Goal: Transaction & Acquisition: Purchase product/service

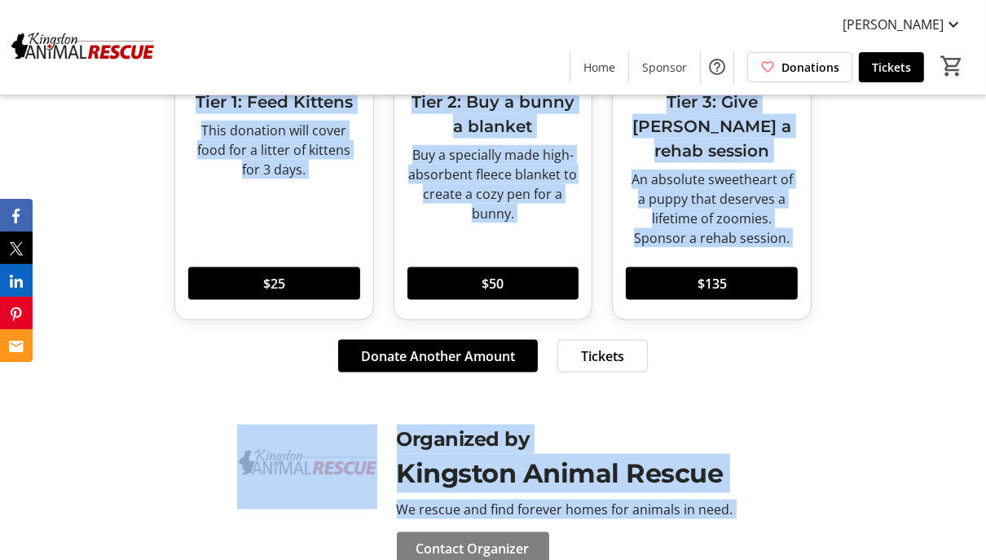
scroll to position [1776, 0]
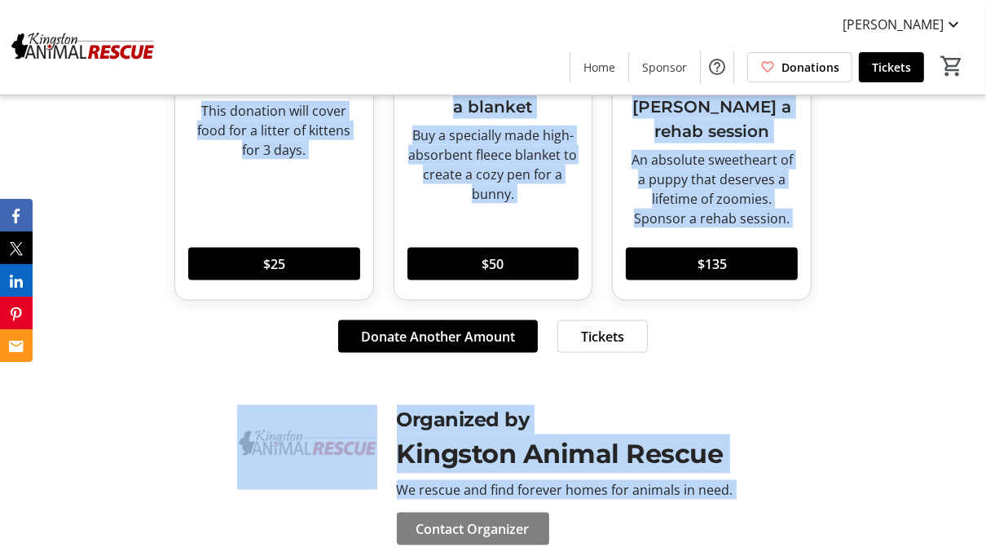
drag, startPoint x: 192, startPoint y: 139, endPoint x: 795, endPoint y: 489, distance: 697.8
click at [842, 322] on div "Donate Now! Tier 1: Feed Kittens This donation will cover food for a litter of …" at bounding box center [493, 121] width 986 height 530
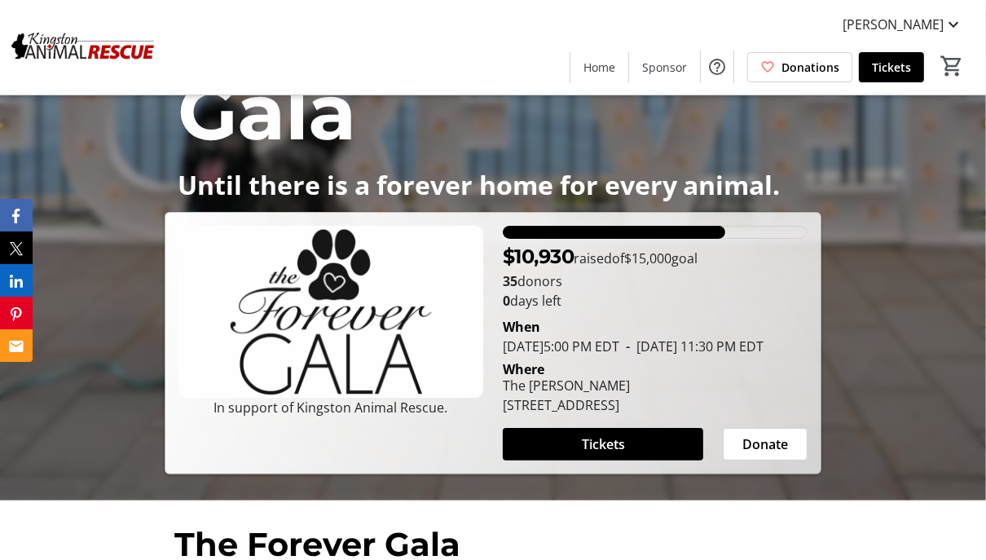
scroll to position [146, 0]
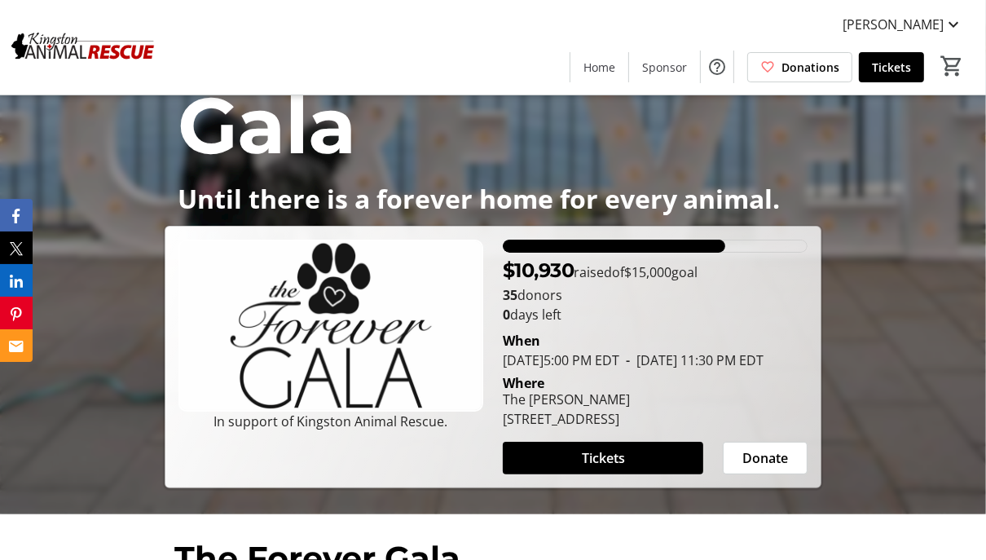
drag, startPoint x: 504, startPoint y: 273, endPoint x: 781, endPoint y: 441, distance: 323.3
click at [781, 441] on div "$10,930 raised of $15,000 goal 35 donors 0 days left When [DATE] 5:00 PM EDT - …" at bounding box center [655, 357] width 324 height 235
copy div "$10,930 raised of $15,000 goal 35 donors 0 days left When [DATE] 5:00 PM EDT - …"
click at [776, 390] on div "Where" at bounding box center [655, 383] width 324 height 13
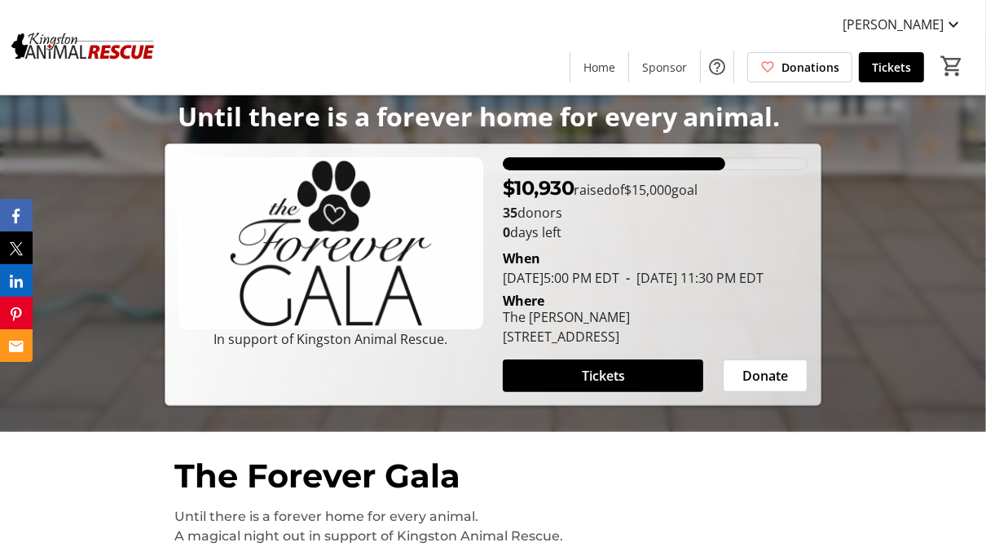
scroll to position [227, 0]
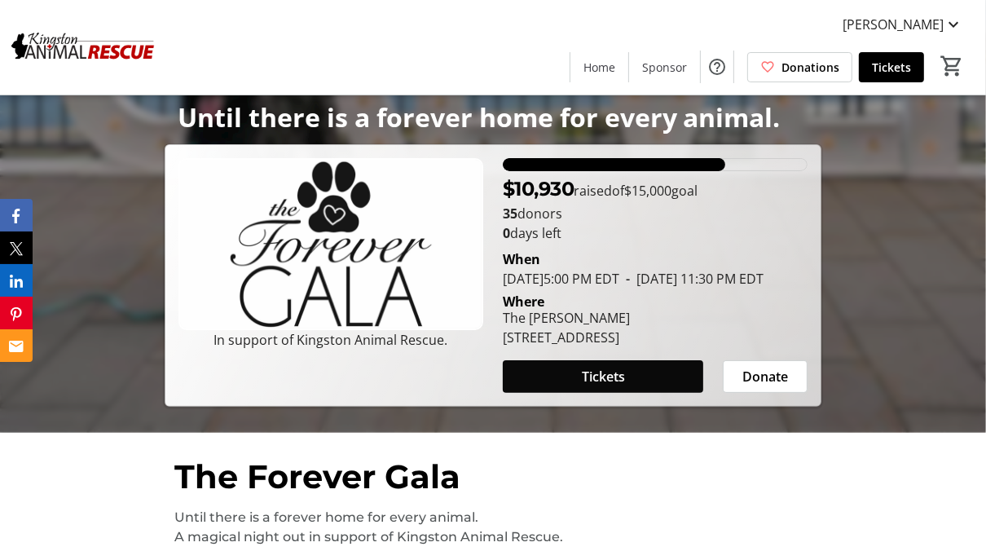
click at [601, 386] on span "Tickets" at bounding box center [603, 377] width 43 height 20
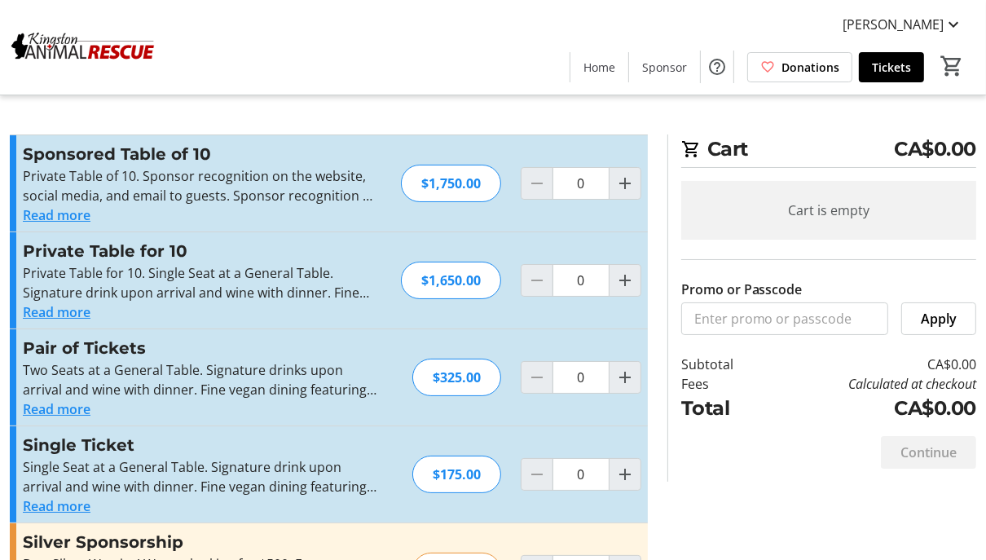
click at [59, 217] on button "Read more" at bounding box center [57, 215] width 68 height 20
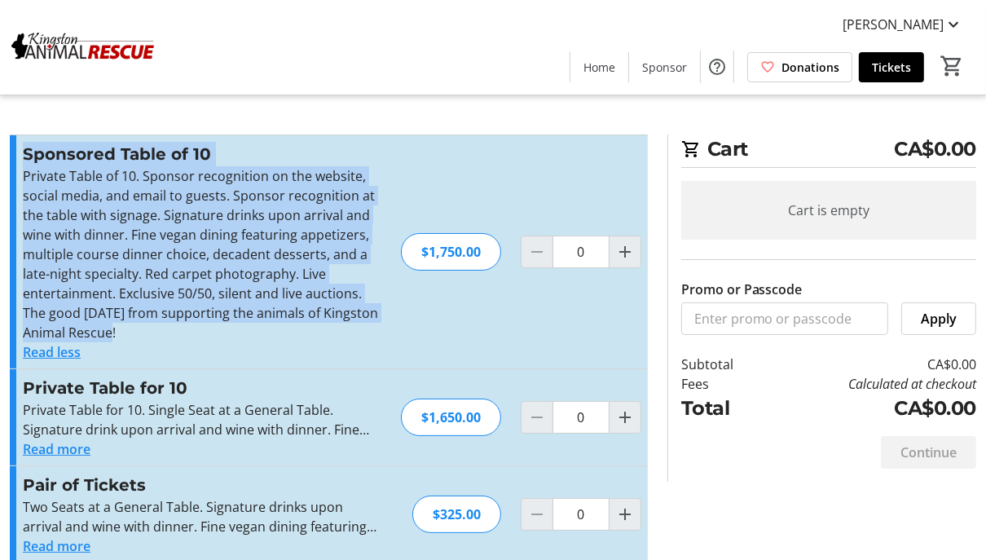
drag, startPoint x: 121, startPoint y: 333, endPoint x: 20, endPoint y: 149, distance: 210.1
click at [20, 149] on div "Sponsored Table of 10 Private Table of 10. Sponsor recognition on the website, …" at bounding box center [329, 251] width 638 height 233
copy div "Sponsored Table of 10 Private Table of 10. Sponsor recognition on the website, …"
click at [59, 446] on button "Read more" at bounding box center [57, 449] width 68 height 20
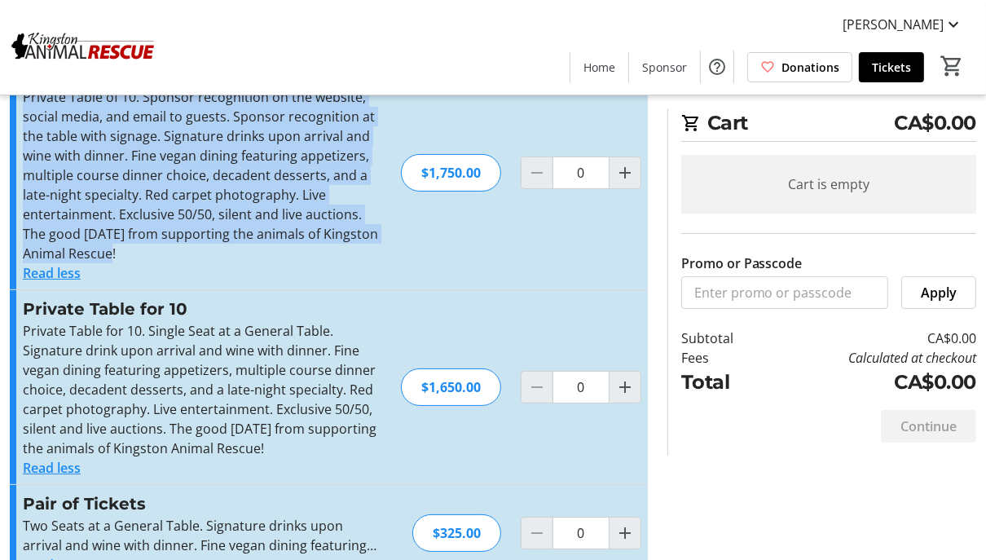
scroll to position [81, 0]
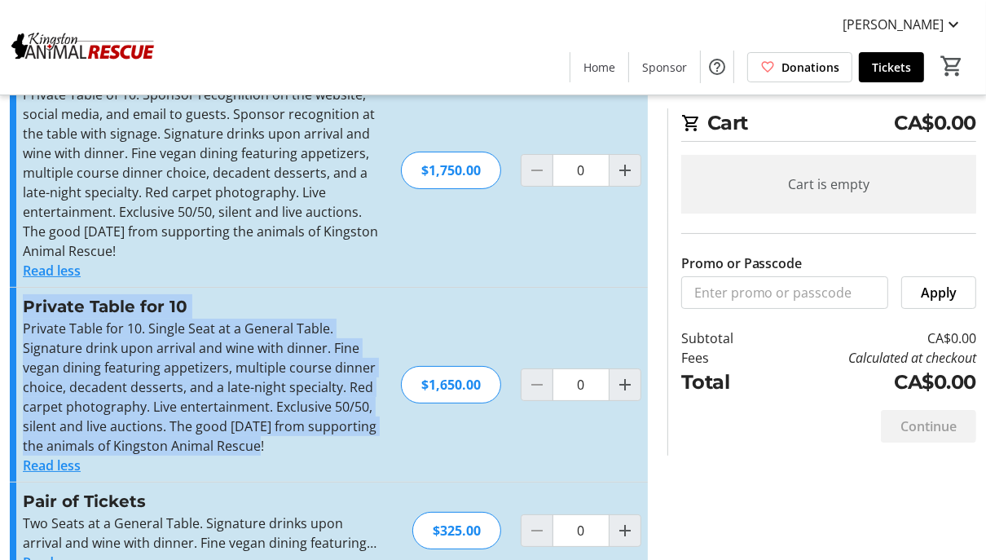
drag, startPoint x: 271, startPoint y: 448, endPoint x: 25, endPoint y: 310, distance: 281.7
click at [25, 310] on div "Private Table for 10 Private Table for 10. Single Seat at a General Table. Sign…" at bounding box center [201, 384] width 356 height 181
copy div "Private Table for 10 Private Table for 10. Single Seat at a General Table. Sign…"
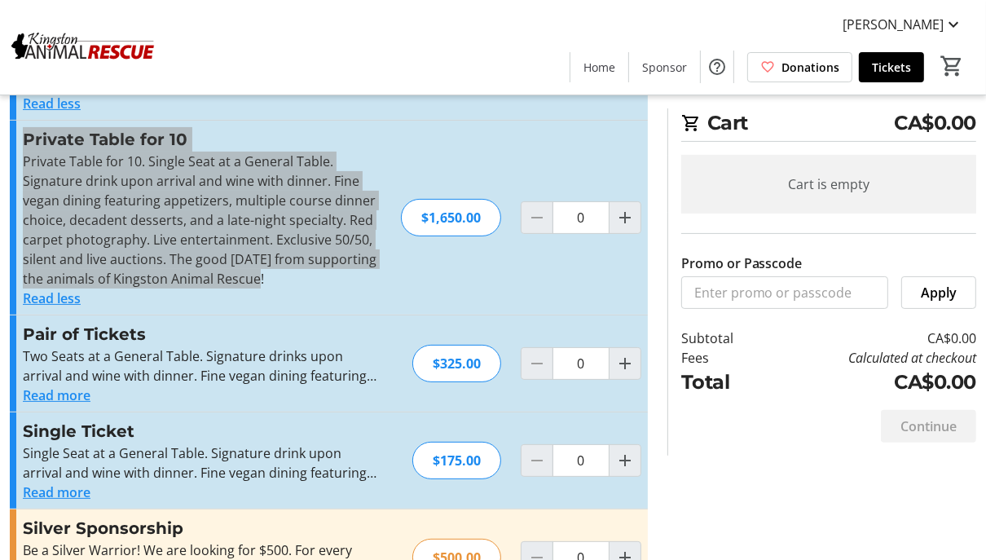
scroll to position [311, 0]
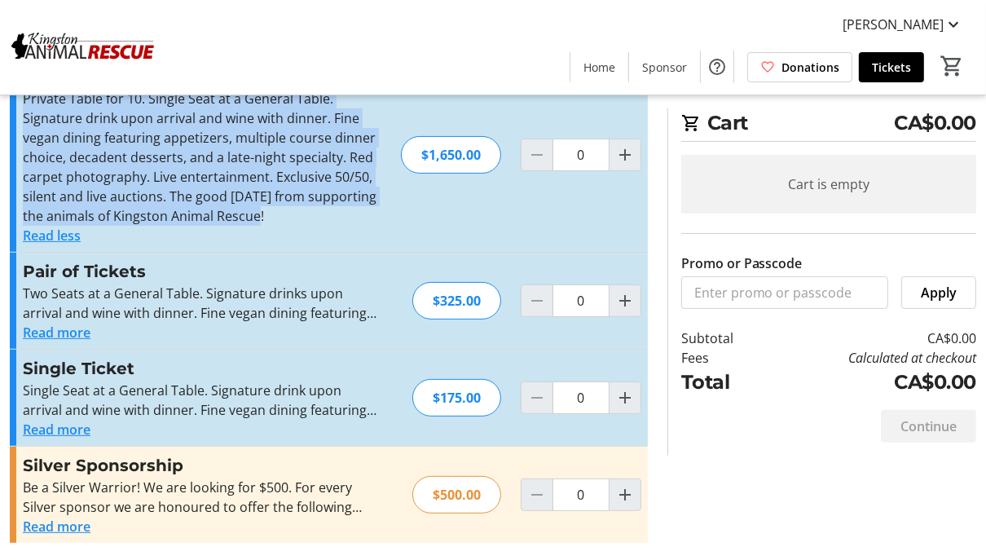
drag, startPoint x: 63, startPoint y: 337, endPoint x: 64, endPoint y: 328, distance: 8.2
click at [63, 337] on button "Read more" at bounding box center [57, 333] width 68 height 20
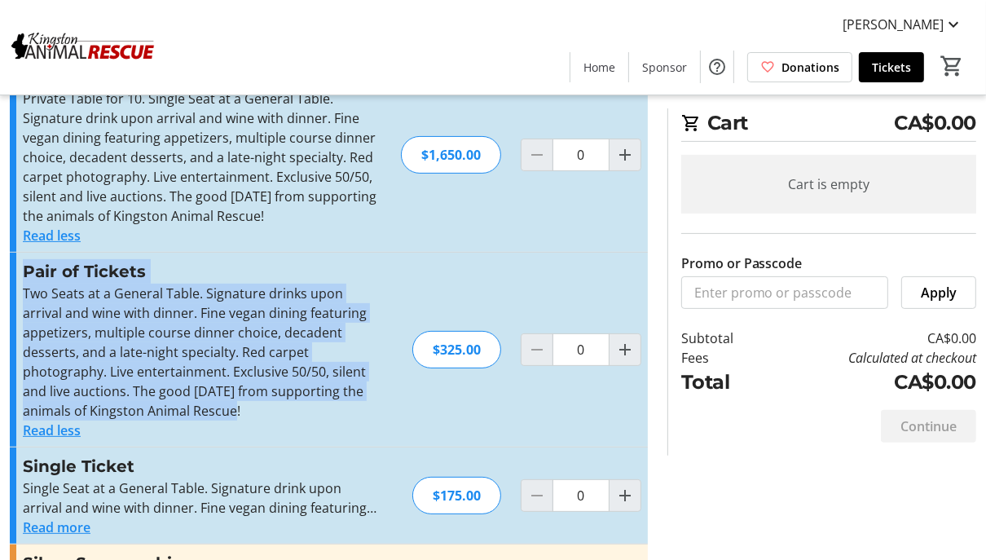
drag, startPoint x: 24, startPoint y: 270, endPoint x: 243, endPoint y: 408, distance: 258.6
click at [243, 408] on div "Pair of Tickets Two Seats at a General Table. Signature drinks upon arrival and…" at bounding box center [201, 349] width 356 height 181
copy div "Pair of Tickets Two Seats at a General Table. Signature drinks upon arrival and…"
click at [58, 523] on button "Read more" at bounding box center [57, 527] width 68 height 20
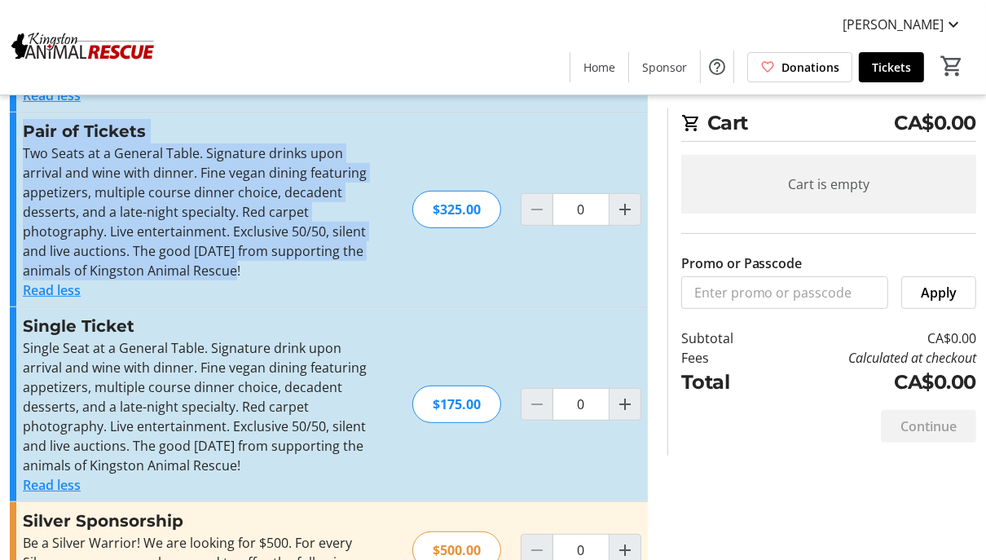
scroll to position [506, 0]
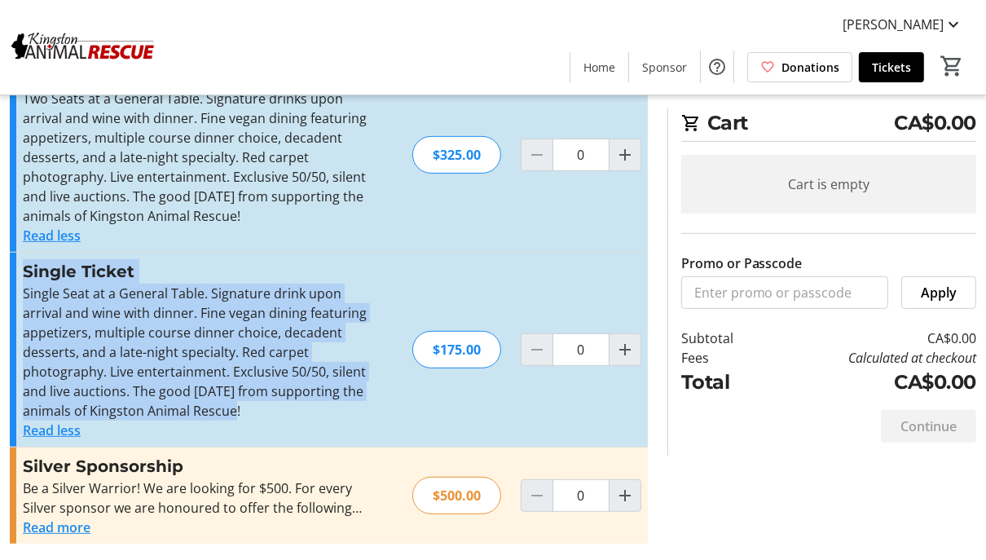
drag, startPoint x: 23, startPoint y: 265, endPoint x: 292, endPoint y: 407, distance: 304.4
click at [292, 407] on div "Single Ticket Single Seat at a General Table. Signature drink upon arrival and …" at bounding box center [201, 349] width 356 height 181
copy div "Single Ticket Single Seat at a General Table. Signature drink upon arrival and …"
drag, startPoint x: 76, startPoint y: 526, endPoint x: 93, endPoint y: 522, distance: 17.6
click at [76, 526] on button "Read more" at bounding box center [57, 527] width 68 height 20
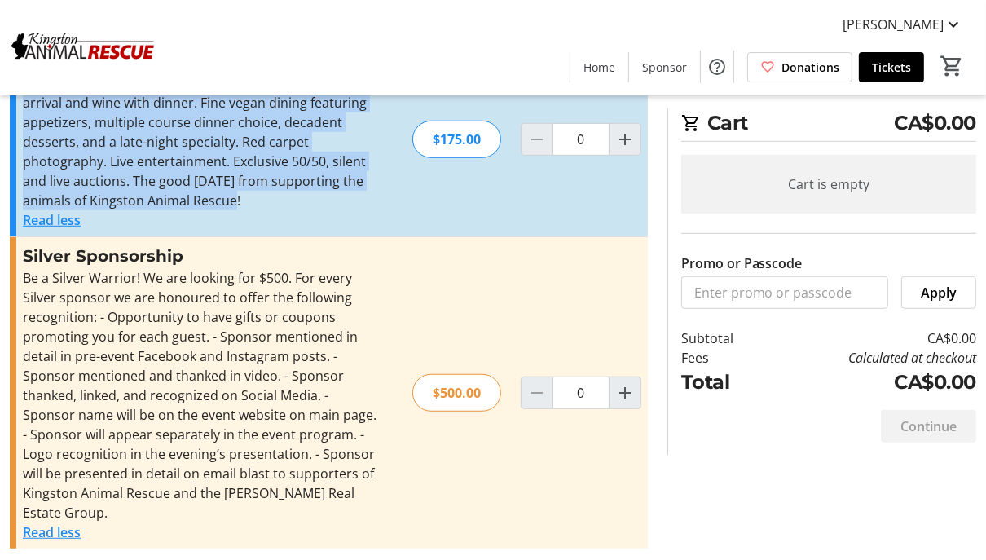
scroll to position [722, 0]
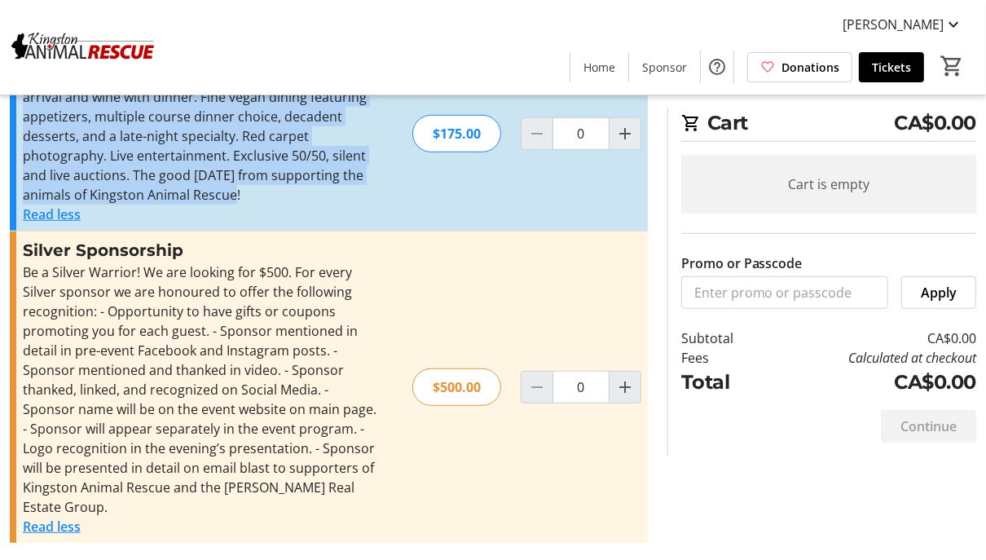
drag, startPoint x: 25, startPoint y: 244, endPoint x: 175, endPoint y: 504, distance: 300.1
click at [175, 504] on div "Silver Sponsorship Be a Silver Warrior! We are looking for $500. For every Silv…" at bounding box center [201, 387] width 356 height 298
copy div "Silver Sponsorship Be a Silver Warrior! We are looking for $500. For every Silv…"
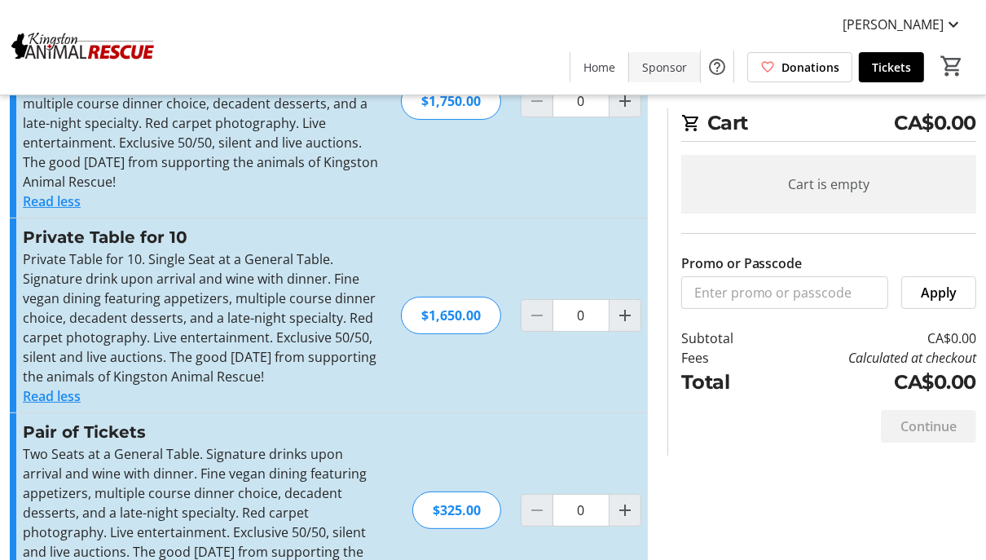
scroll to position [0, 0]
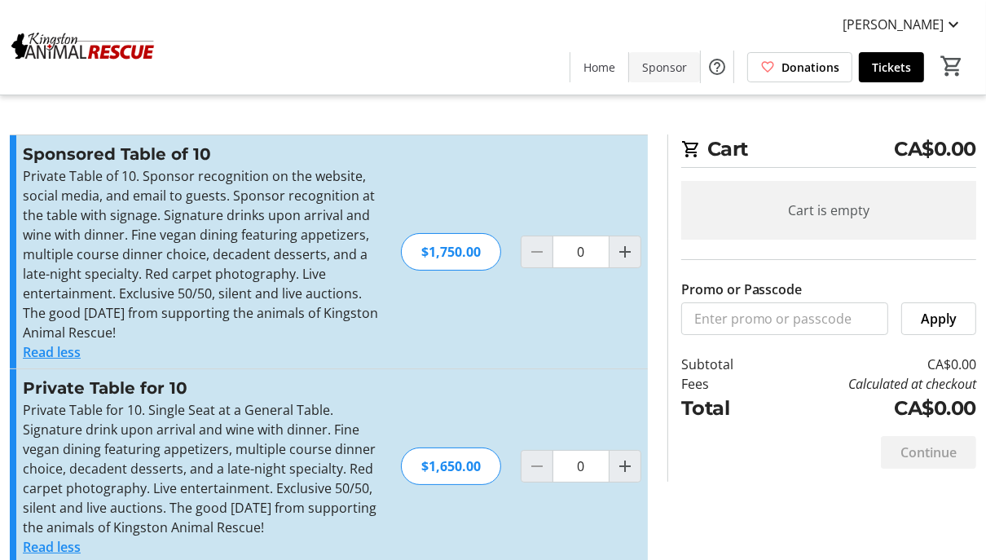
click at [678, 63] on span "Sponsor" at bounding box center [664, 67] width 45 height 17
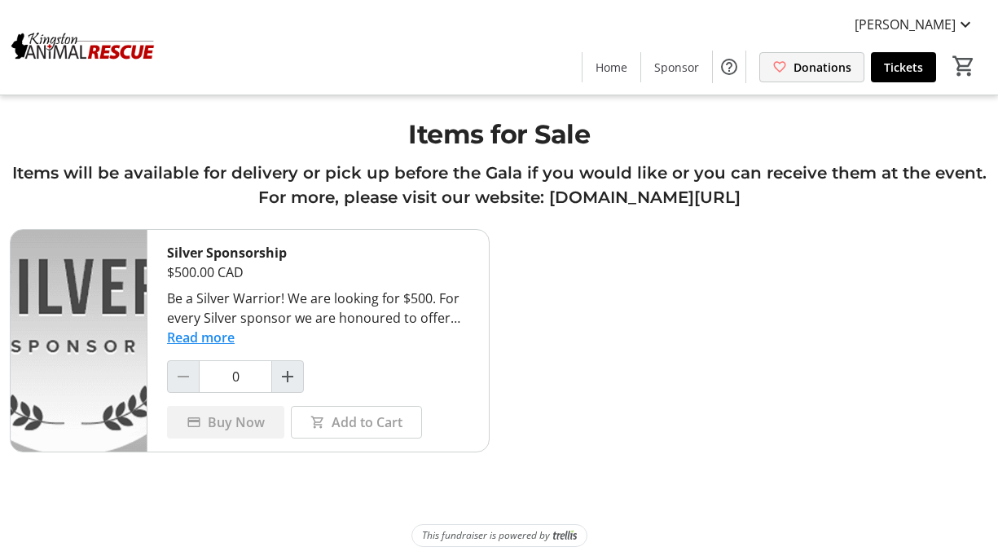
click at [827, 64] on span "Donations" at bounding box center [823, 67] width 58 height 17
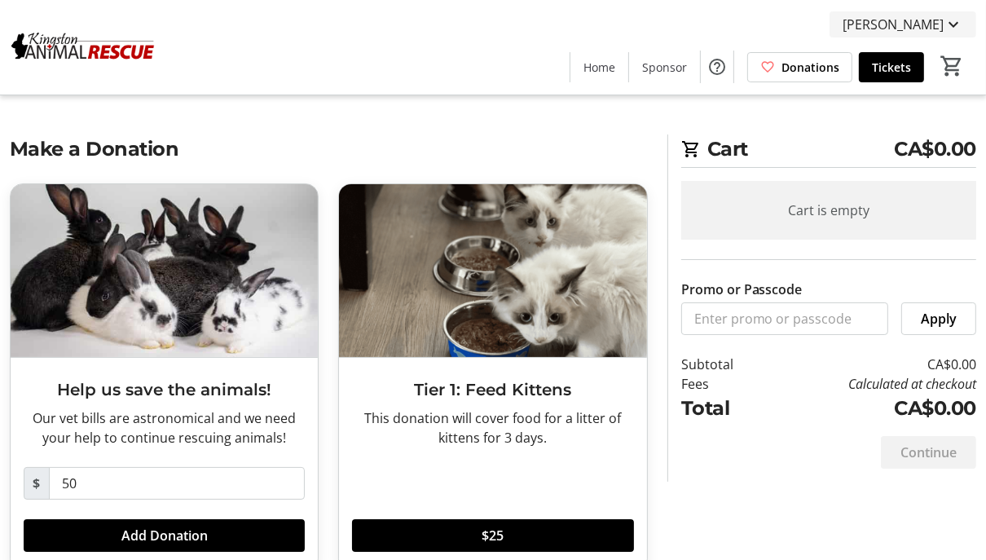
click at [948, 17] on mat-icon at bounding box center [954, 25] width 20 height 20
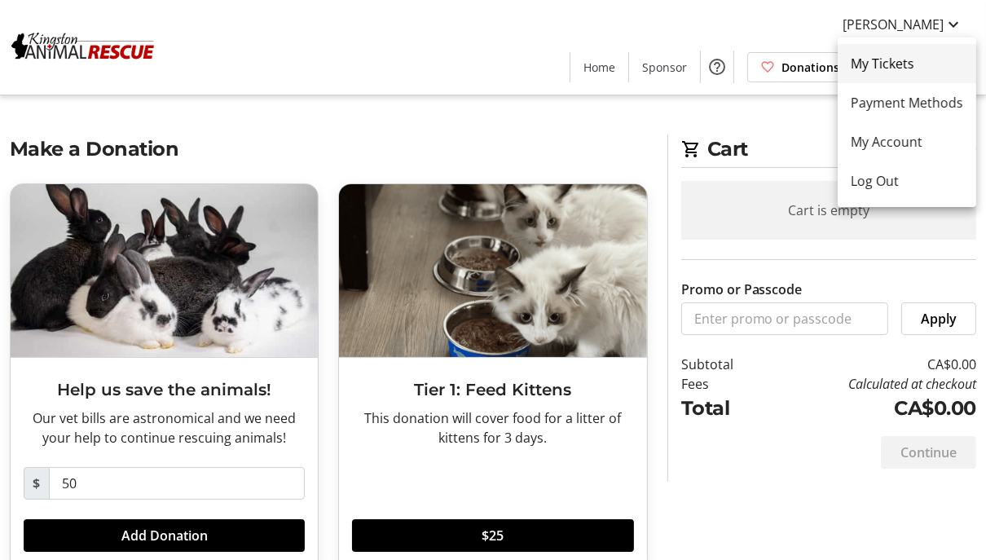
click at [929, 72] on span "My Tickets" at bounding box center [907, 64] width 112 height 20
